Goal: Information Seeking & Learning: Find specific fact

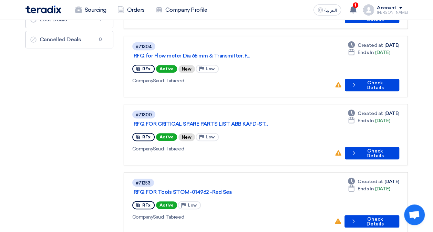
scroll to position [103, 0]
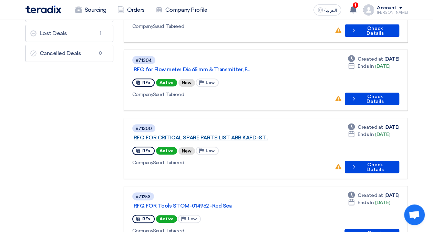
click at [241, 135] on link "RFQ FOR CRITICAL SPARE PARTS LIST ABB KAFD-ST..." at bounding box center [220, 138] width 172 height 6
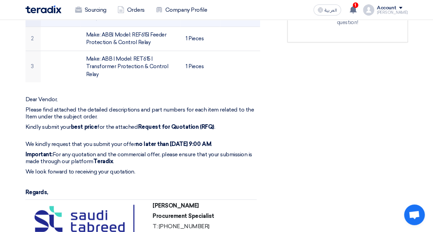
scroll to position [172, 0]
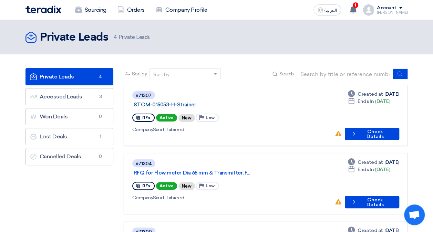
click at [203, 102] on link "STOM-015053-H-Strainer" at bounding box center [220, 105] width 172 height 6
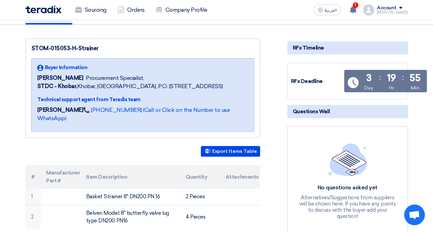
scroll to position [103, 0]
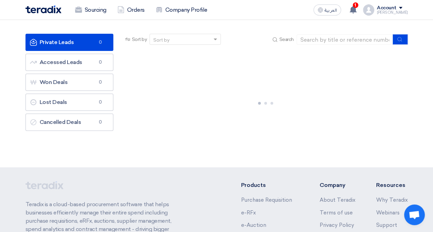
scroll to position [69, 0]
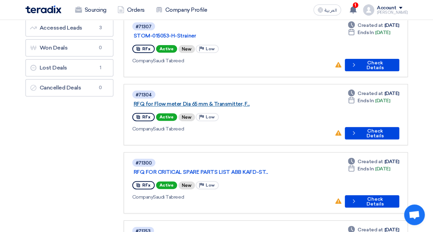
click at [202, 101] on link "RFQ for Flow meter Dia 65 mm & Transmitter, F..." at bounding box center [220, 104] width 172 height 6
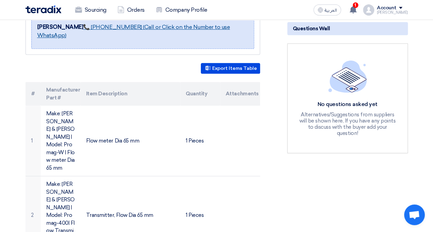
scroll to position [207, 0]
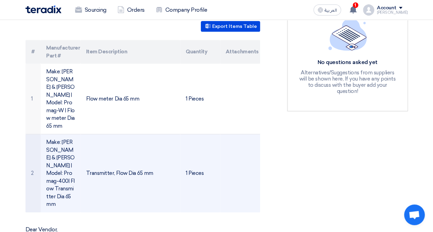
click at [108, 145] on td "Transmitter, Flow Dia 65 mm" at bounding box center [131, 173] width 100 height 78
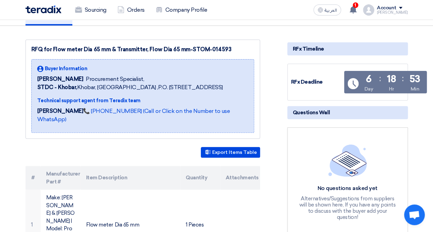
scroll to position [0, 0]
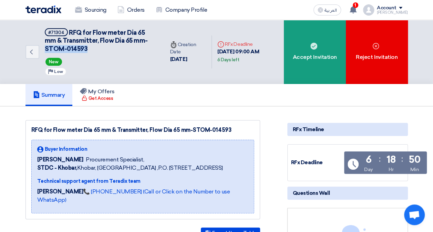
drag, startPoint x: 89, startPoint y: 49, endPoint x: 45, endPoint y: 52, distance: 44.2
click at [45, 52] on h5 "#71304 RFQ for Flow meter Dia 65 mm & Transmitter, Flow Dia 65 mm-STOM-014593" at bounding box center [101, 40] width 112 height 25
copy span "STOM-014593"
